Goal: Check status: Check status

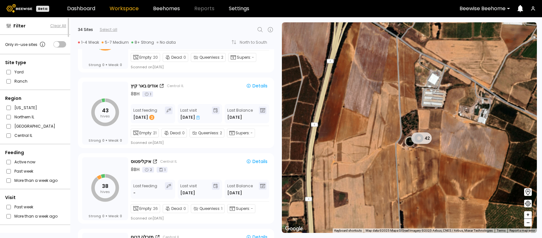
scroll to position [1789, 0]
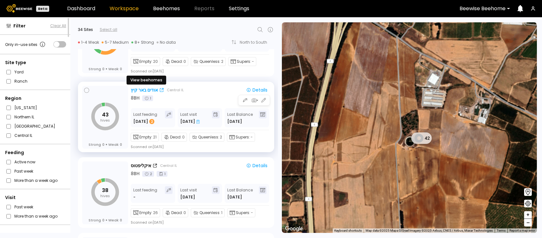
click at [142, 91] on div "אודים באר קיץ" at bounding box center [144, 90] width 27 height 7
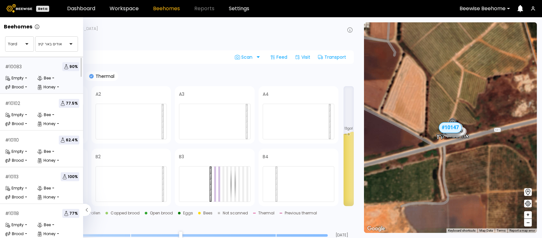
click at [36, 68] on div "# 10083 90 %" at bounding box center [42, 66] width 74 height 9
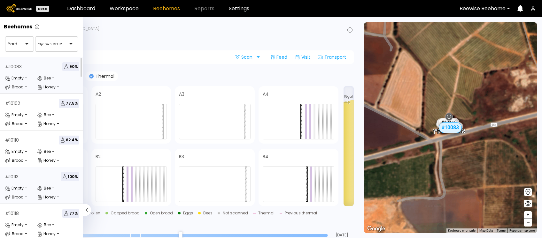
scroll to position [116, 0]
click at [25, 210] on div "# 10147 63.2 %" at bounding box center [42, 214] width 74 height 9
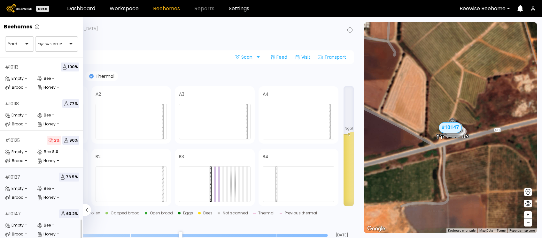
click at [29, 173] on div "# 10127 78.5 %" at bounding box center [42, 177] width 74 height 9
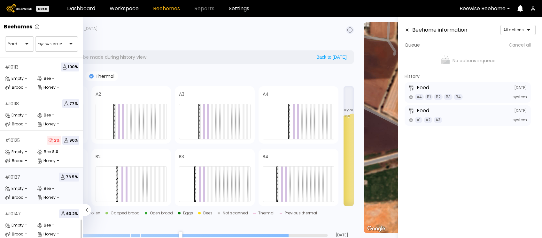
click at [284, 235] on input "range" at bounding box center [181, 236] width 294 height 3
click at [302, 235] on input "range" at bounding box center [181, 236] width 294 height 3
type input "*"
click at [326, 236] on input "range" at bounding box center [181, 236] width 294 height 3
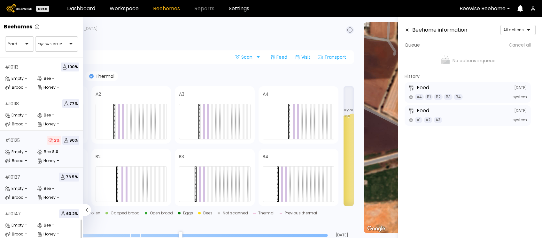
click at [23, 139] on div "# 10125 2 % 90 % Empty - Bee 8.0 Brood - Honey -" at bounding box center [42, 149] width 84 height 37
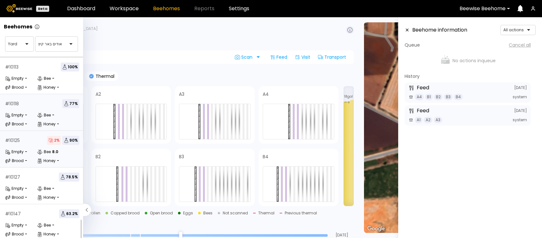
click at [40, 99] on div "# 10118 77 %" at bounding box center [42, 103] width 74 height 9
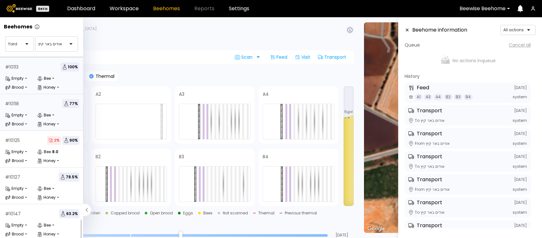
click at [50, 65] on div "# 10113 100 %" at bounding box center [42, 67] width 74 height 9
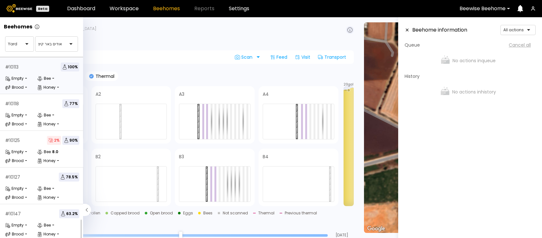
scroll to position [99, 0]
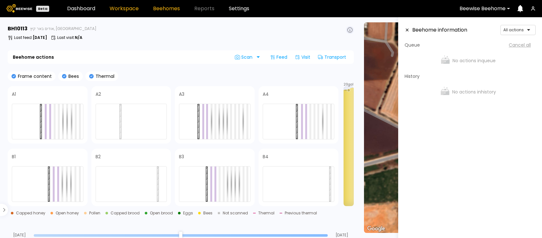
click at [120, 9] on link "Workspace" at bounding box center [124, 8] width 29 height 5
